Goal: Transaction & Acquisition: Download file/media

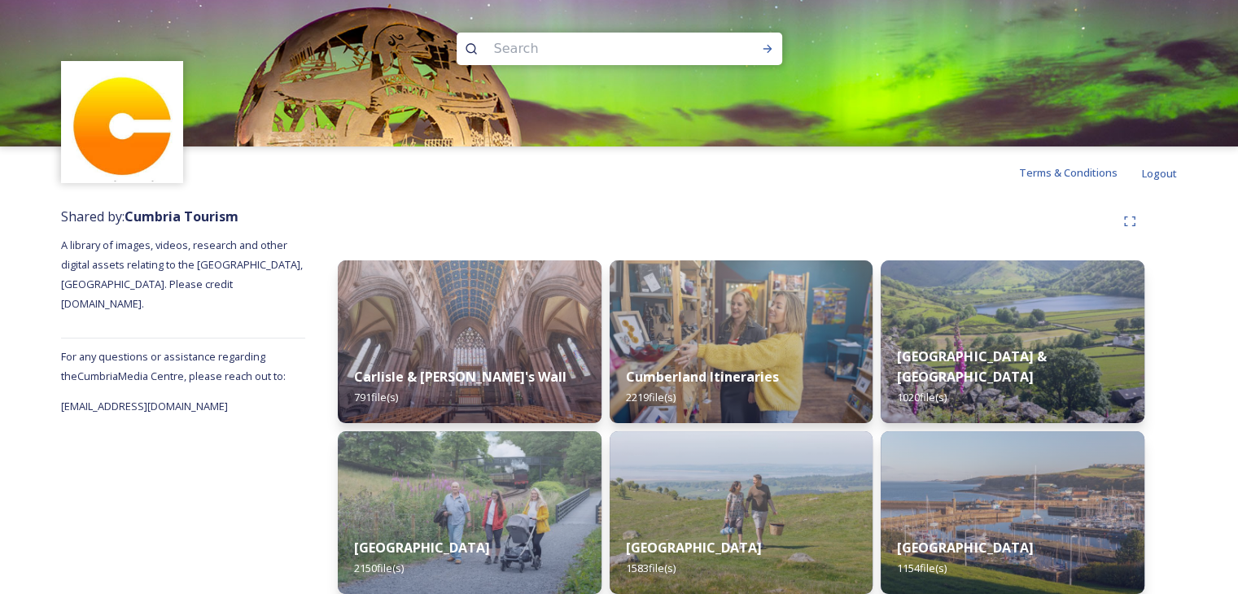
click at [558, 43] on input at bounding box center [597, 49] width 223 height 36
type input "cycle"
click at [763, 53] on icon at bounding box center [767, 48] width 13 height 13
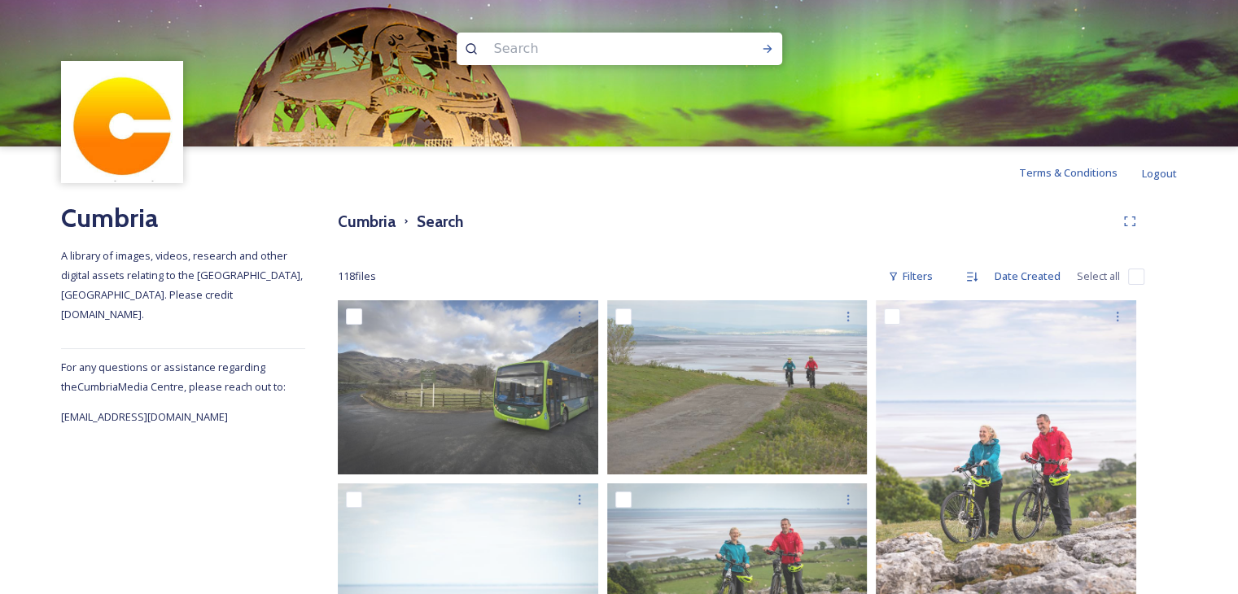
click at [533, 53] on input at bounding box center [597, 49] width 223 height 36
type input "adventure"
click at [765, 42] on icon at bounding box center [767, 48] width 13 height 13
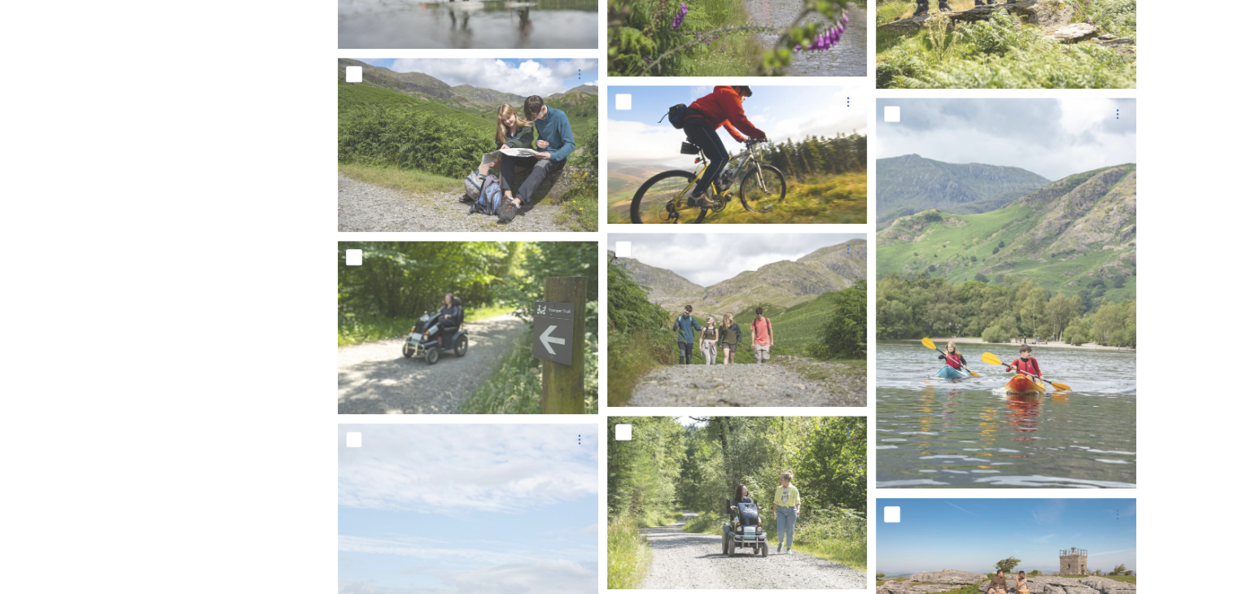
scroll to position [1609, 0]
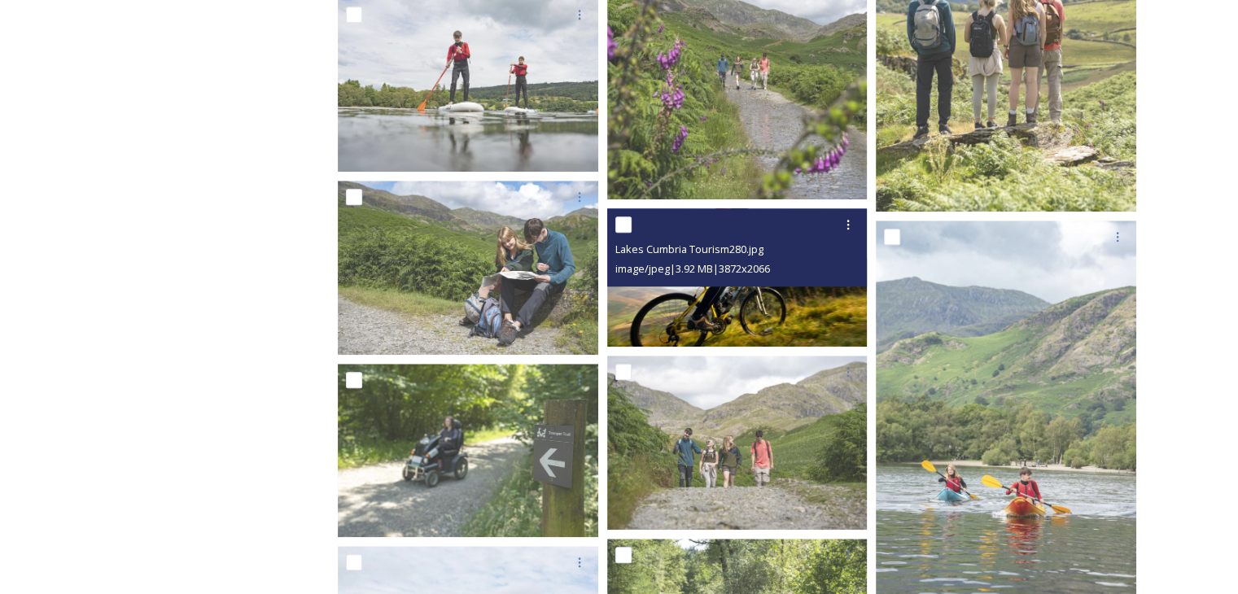
click at [731, 304] on img at bounding box center [737, 277] width 260 height 139
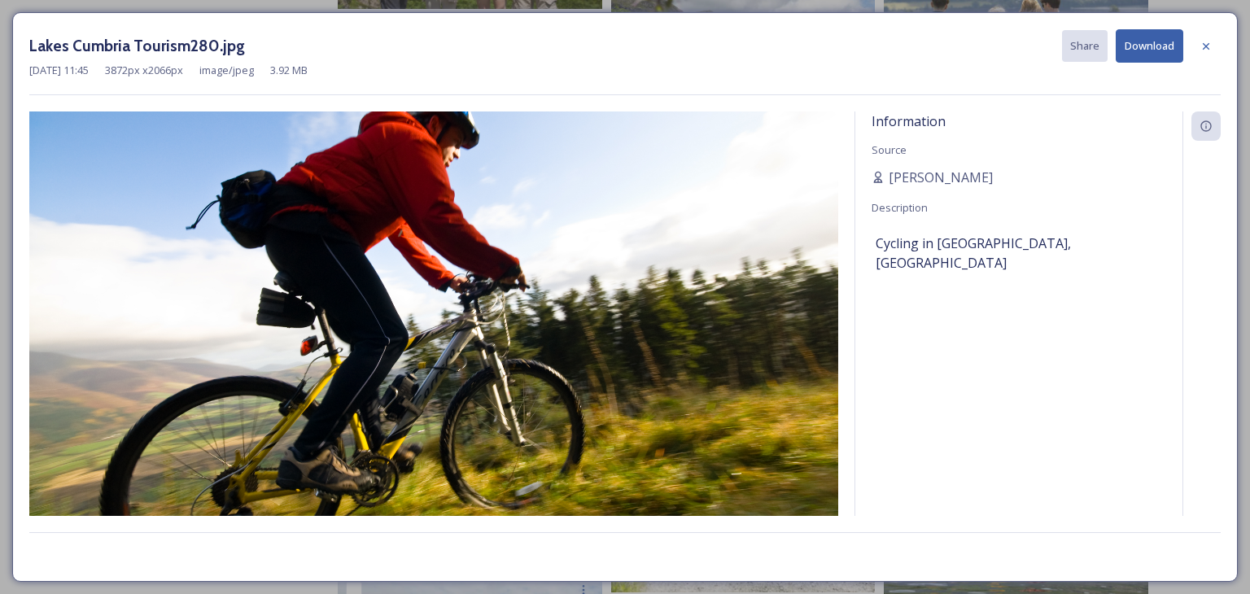
click at [1153, 43] on button "Download" at bounding box center [1150, 45] width 68 height 33
click at [1205, 40] on icon at bounding box center [1206, 46] width 13 height 13
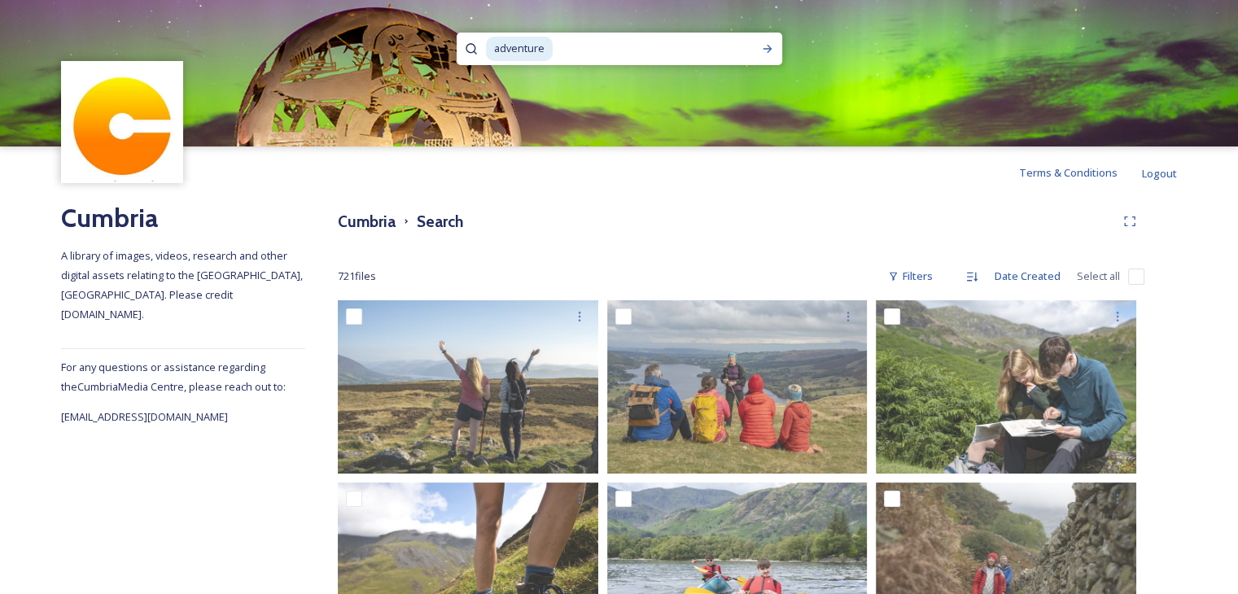
click at [514, 46] on span "adventure" at bounding box center [519, 49] width 67 height 24
drag, startPoint x: 553, startPoint y: 46, endPoint x: 436, endPoint y: 53, distance: 117.4
click at [435, 49] on div "adventure" at bounding box center [619, 73] width 1238 height 147
type input "a"
type input "keswick"
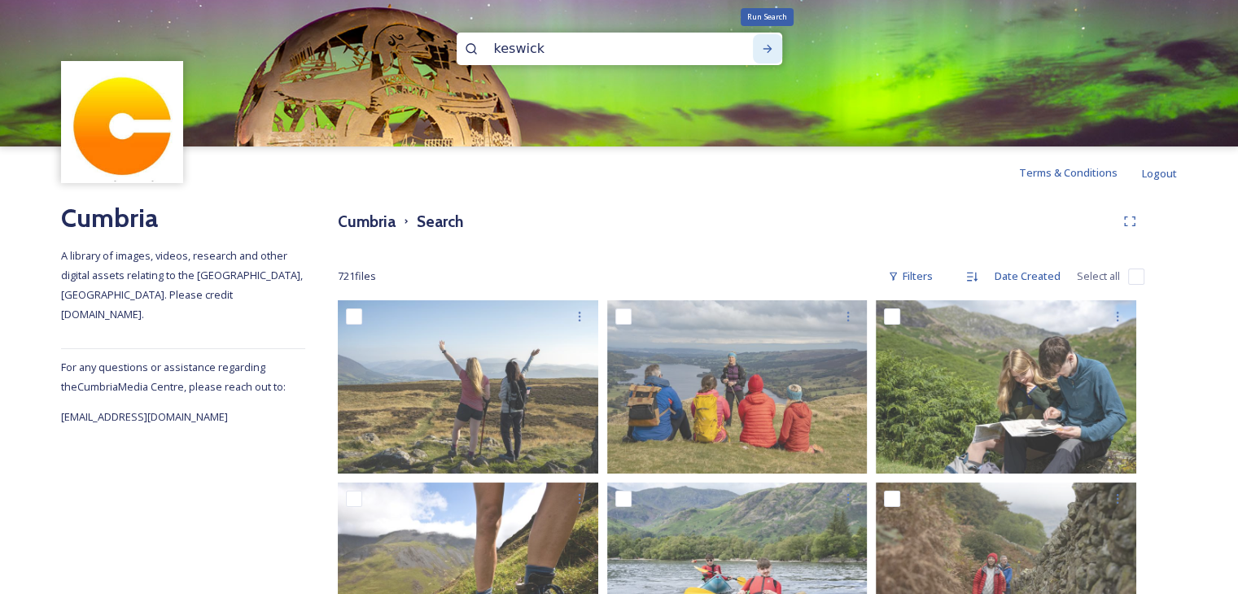
click at [772, 45] on icon at bounding box center [767, 48] width 13 height 13
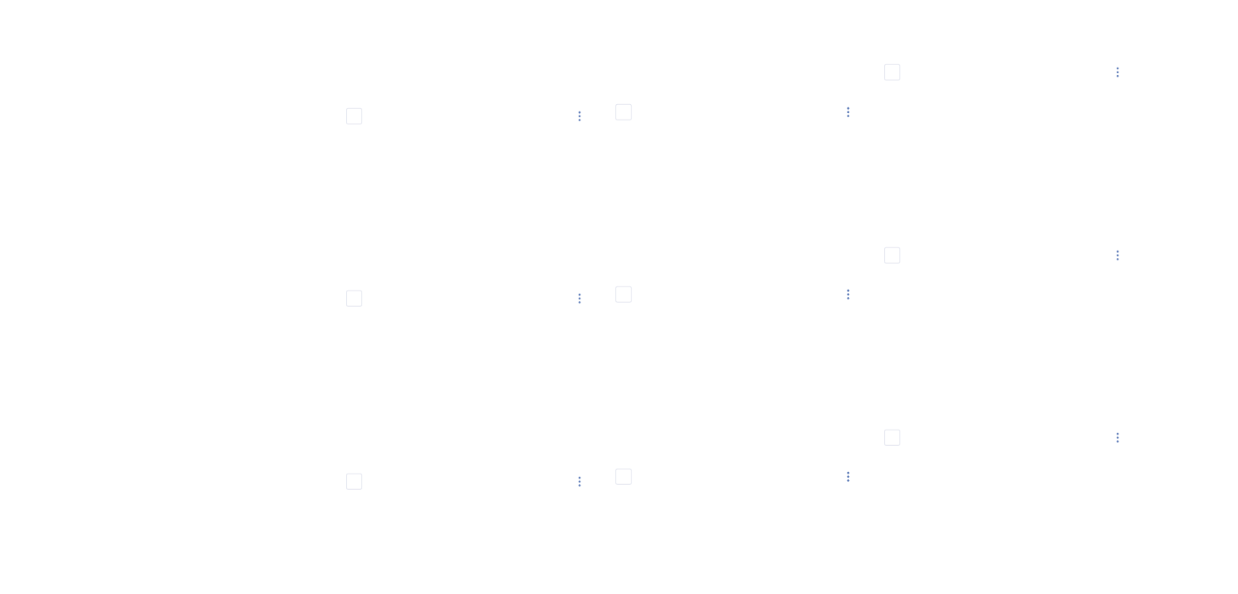
scroll to position [10993, 0]
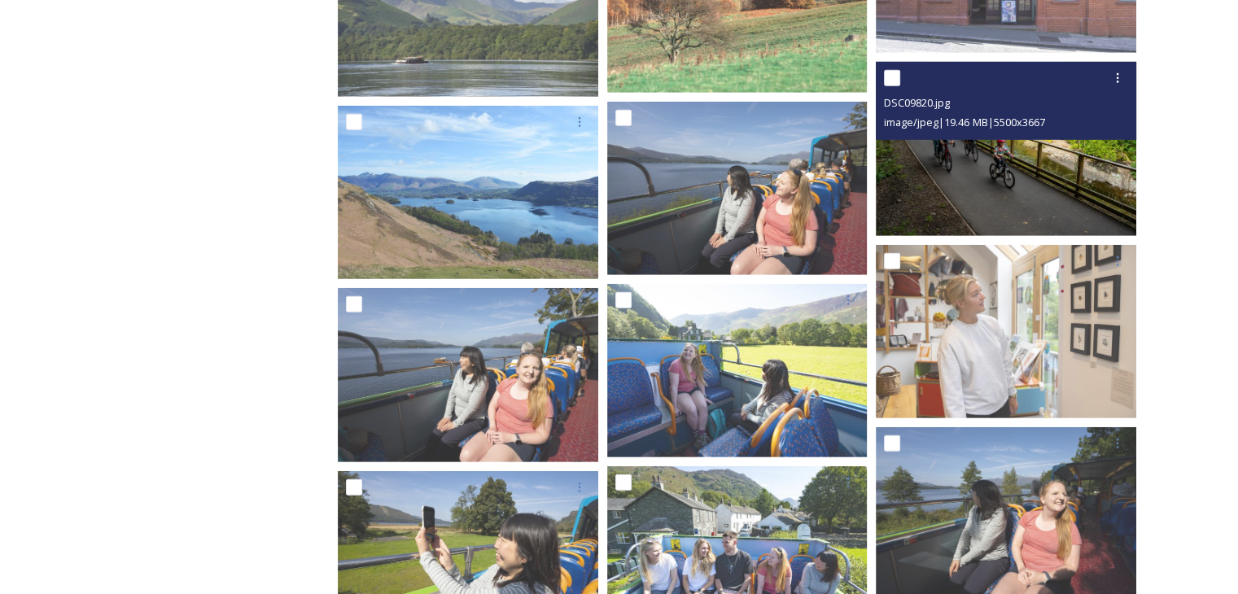
click at [981, 160] on img at bounding box center [1006, 148] width 260 height 173
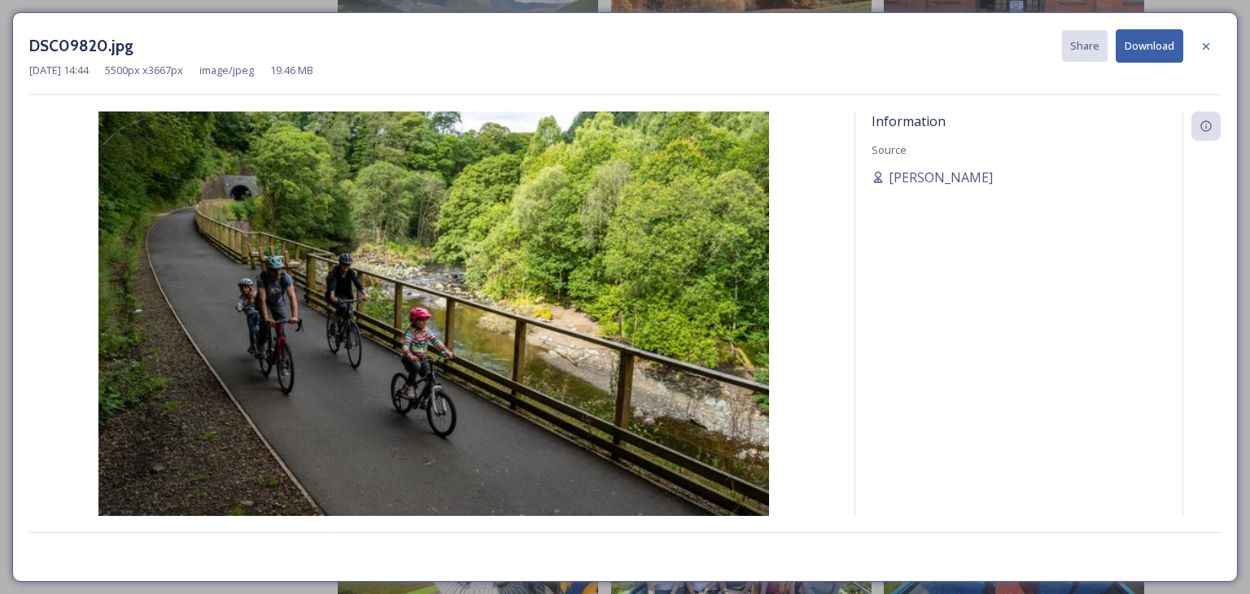
click at [1143, 45] on button "Download" at bounding box center [1150, 45] width 68 height 33
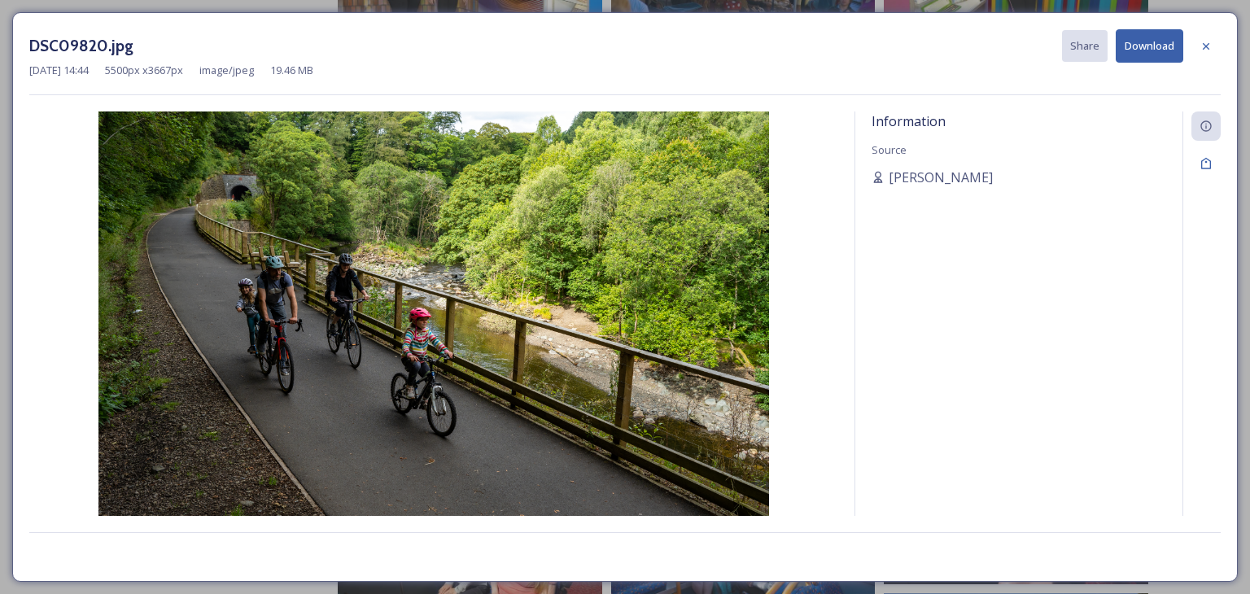
click at [1198, 45] on div at bounding box center [1206, 46] width 29 height 29
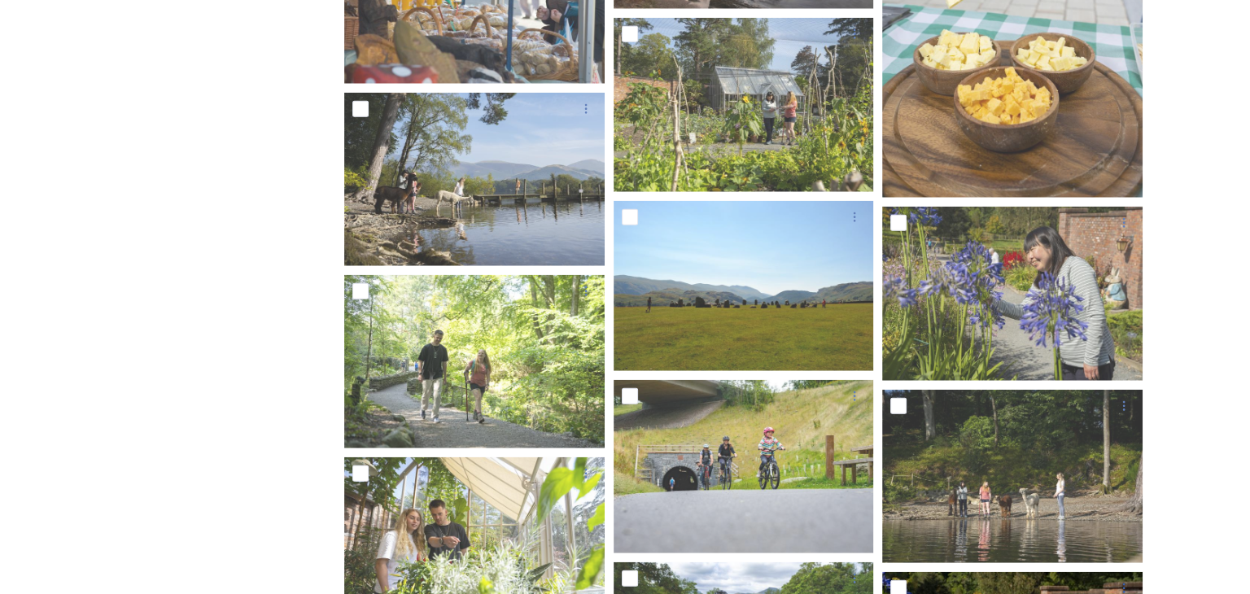
scroll to position [16365, 0]
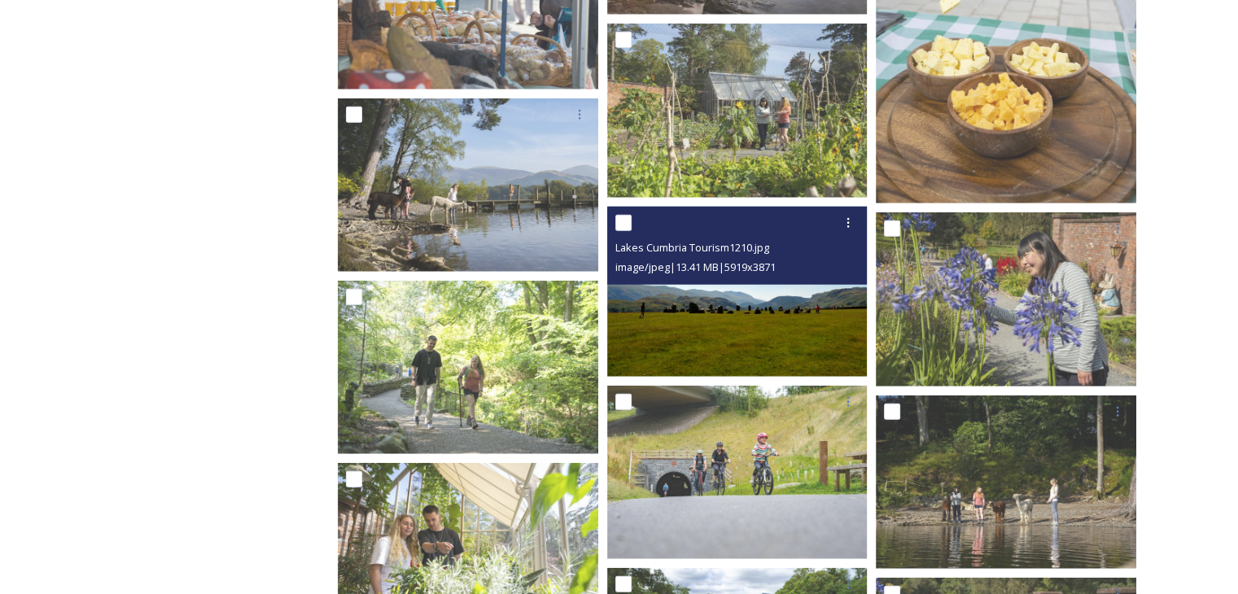
click at [729, 317] on img at bounding box center [737, 292] width 260 height 170
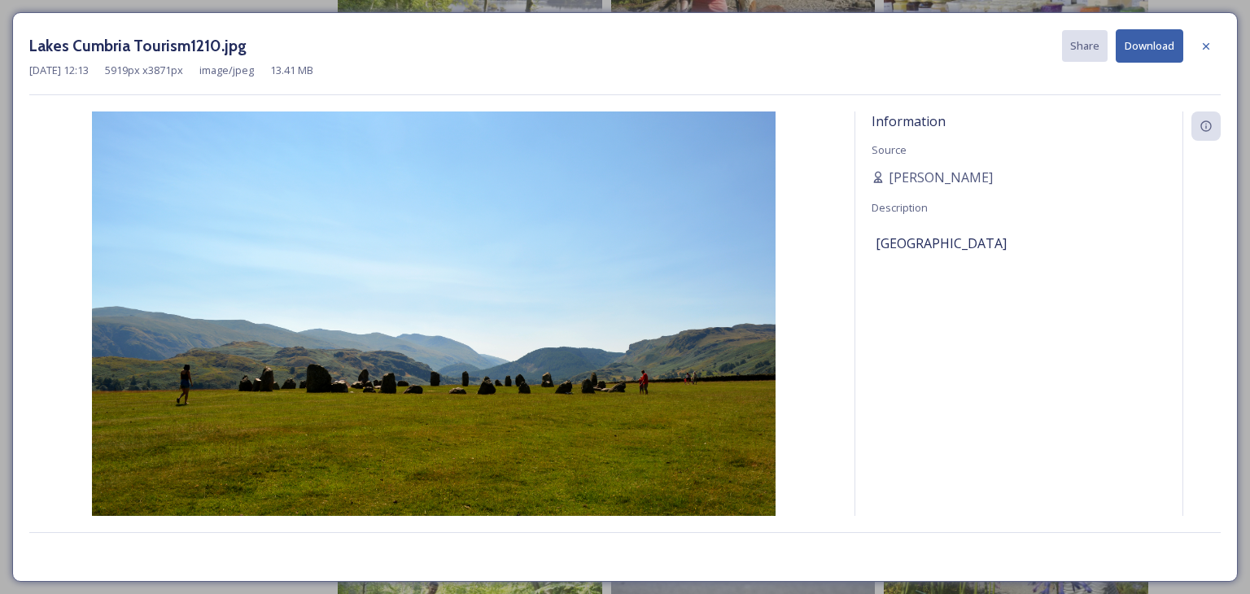
click at [1149, 40] on button "Download" at bounding box center [1150, 45] width 68 height 33
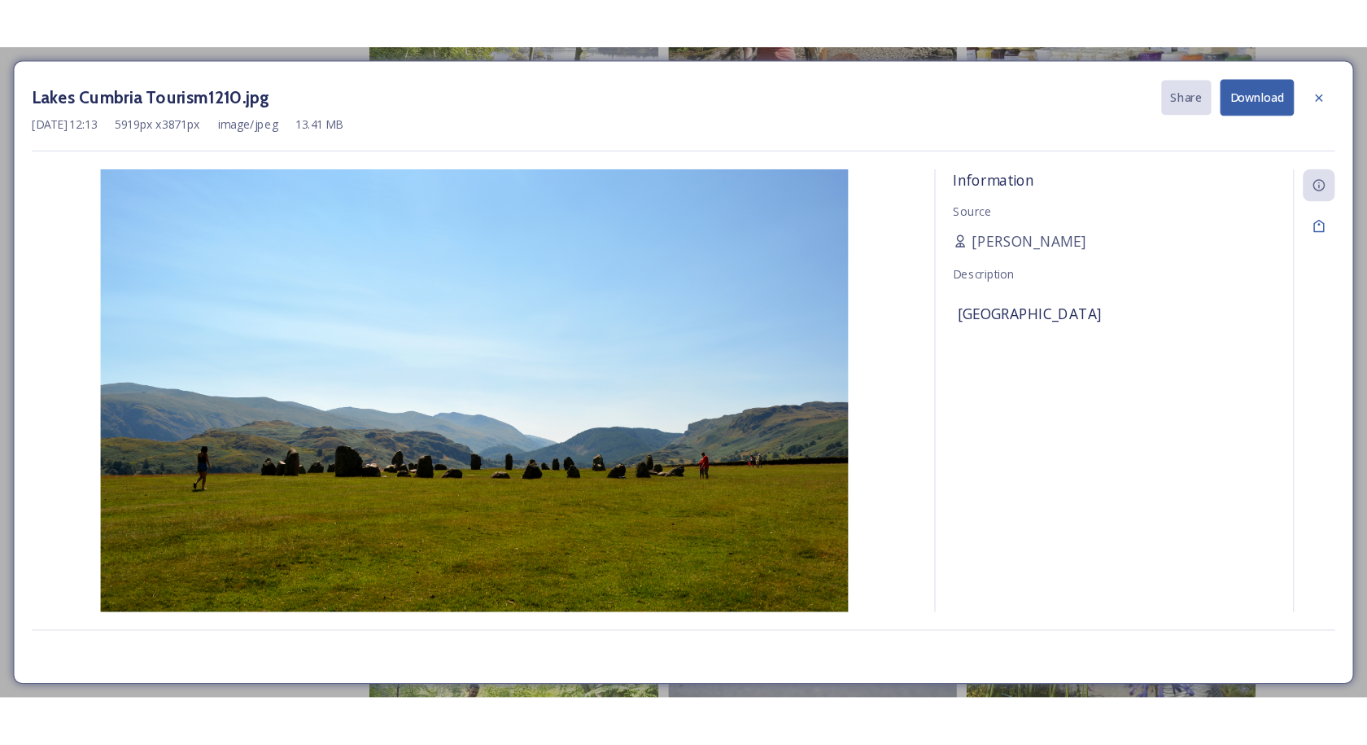
scroll to position [16366, 0]
